Goal: Use online tool/utility: Utilize a website feature to perform a specific function

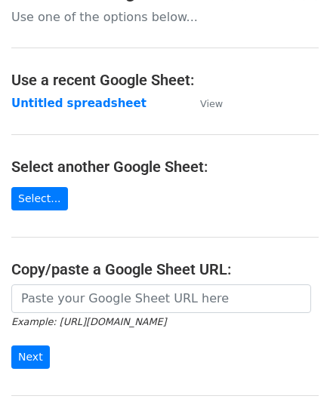
scroll to position [151, 0]
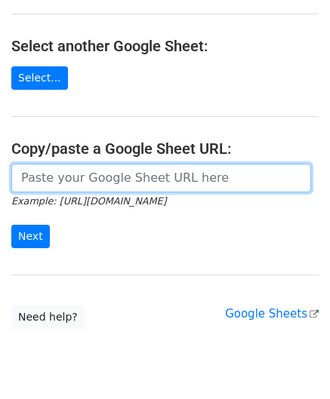
click at [77, 184] on input "url" at bounding box center [161, 178] width 300 height 29
paste input "[URL][DOMAIN_NAME]"
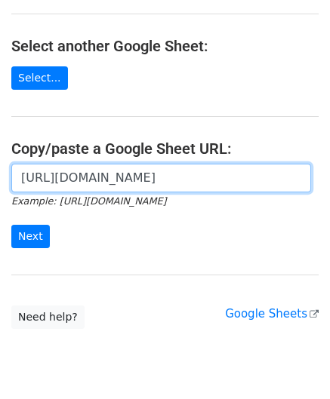
scroll to position [0, 320]
type input "[URL][DOMAIN_NAME]"
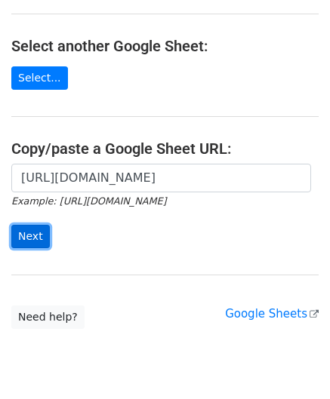
click at [29, 234] on input "Next" at bounding box center [30, 236] width 39 height 23
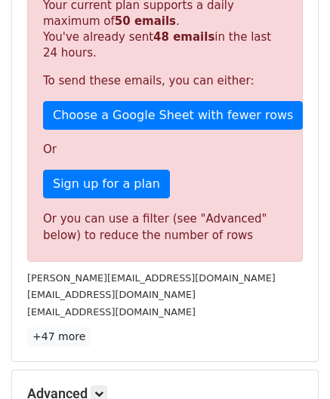
scroll to position [510, 0]
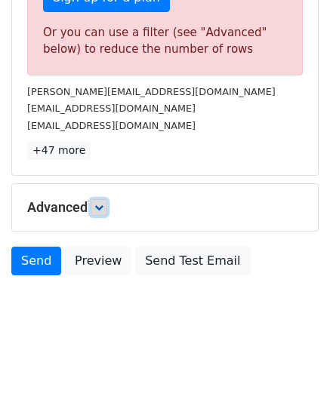
click at [103, 204] on icon at bounding box center [98, 207] width 9 height 9
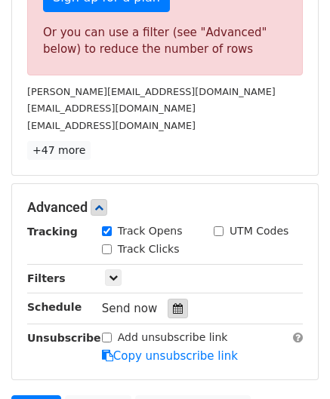
click at [175, 303] on div at bounding box center [178, 309] width 20 height 20
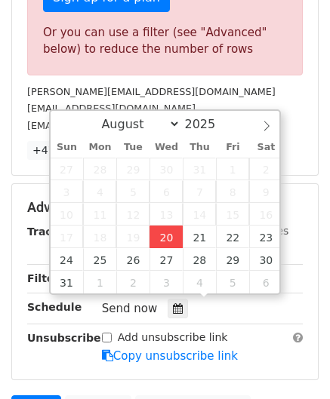
type input "2025-08-20 12:00"
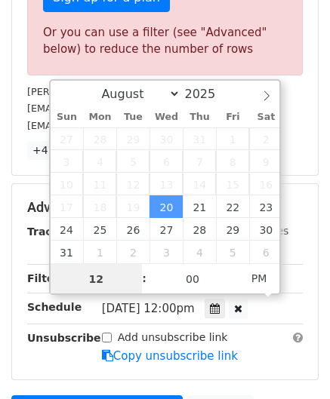
paste input "5"
type input "5"
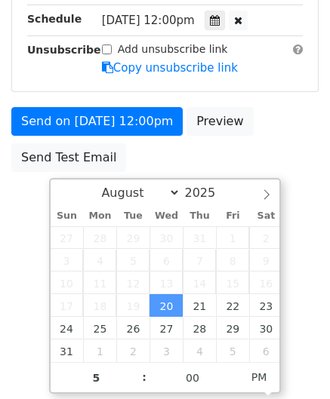
type input "2025-08-20 17:00"
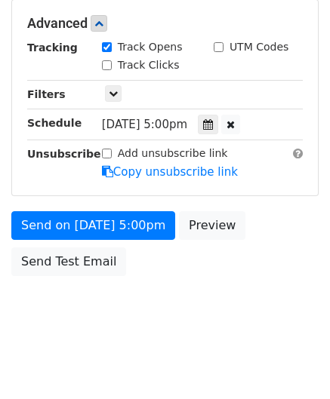
scroll to position [692, 0]
